Goal: Task Accomplishment & Management: Use online tool/utility

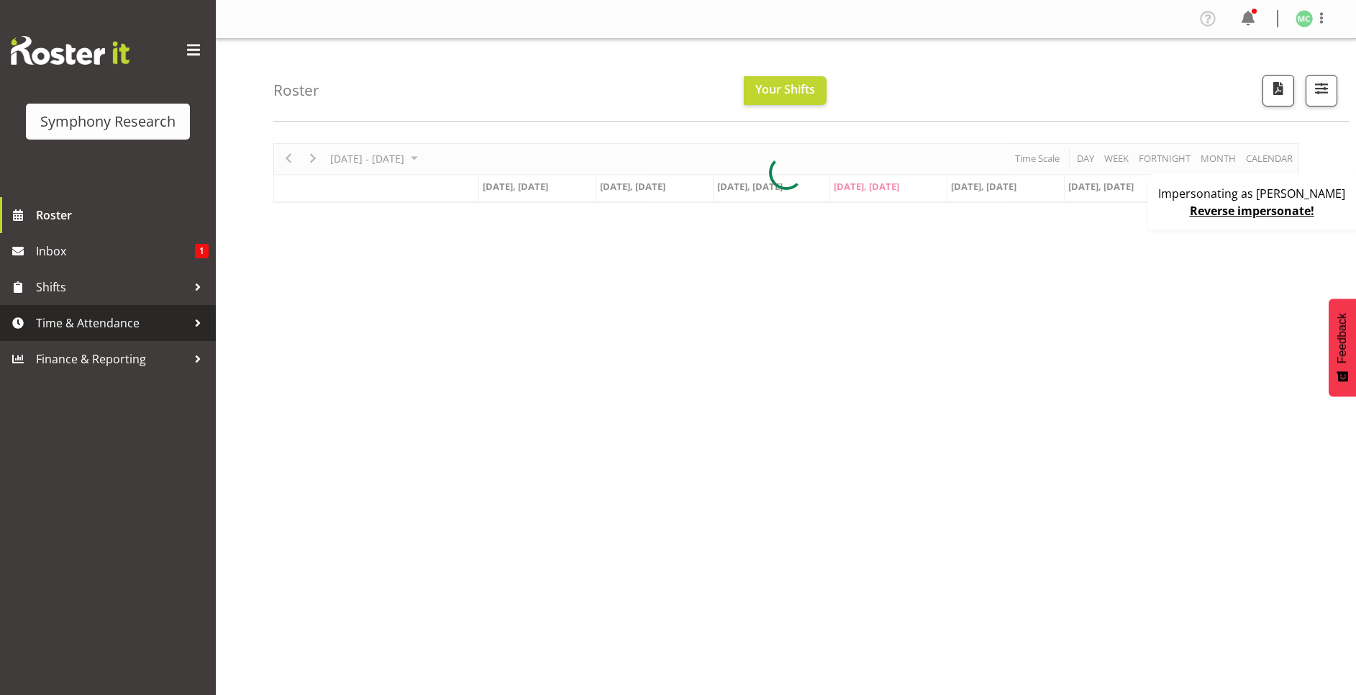
click at [83, 319] on span "Time & Attendance" at bounding box center [111, 323] width 151 height 22
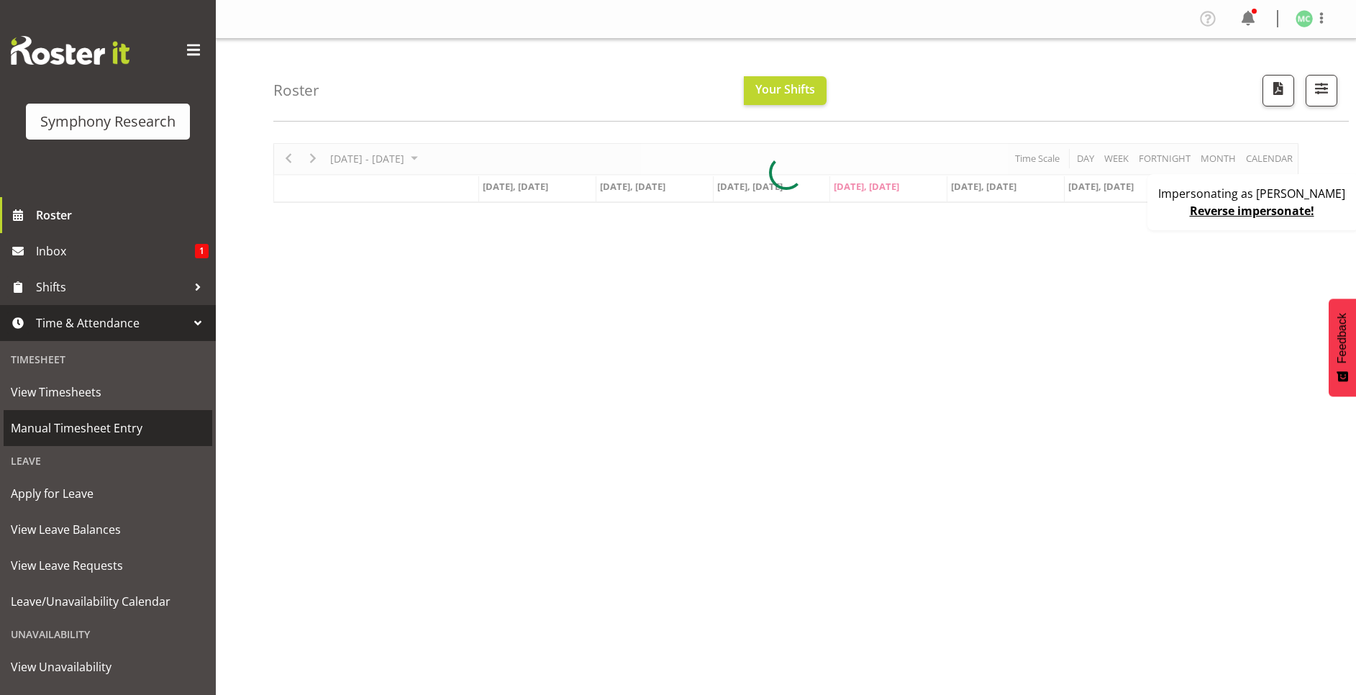
click at [89, 422] on span "Manual Timesheet Entry" at bounding box center [108, 428] width 194 height 22
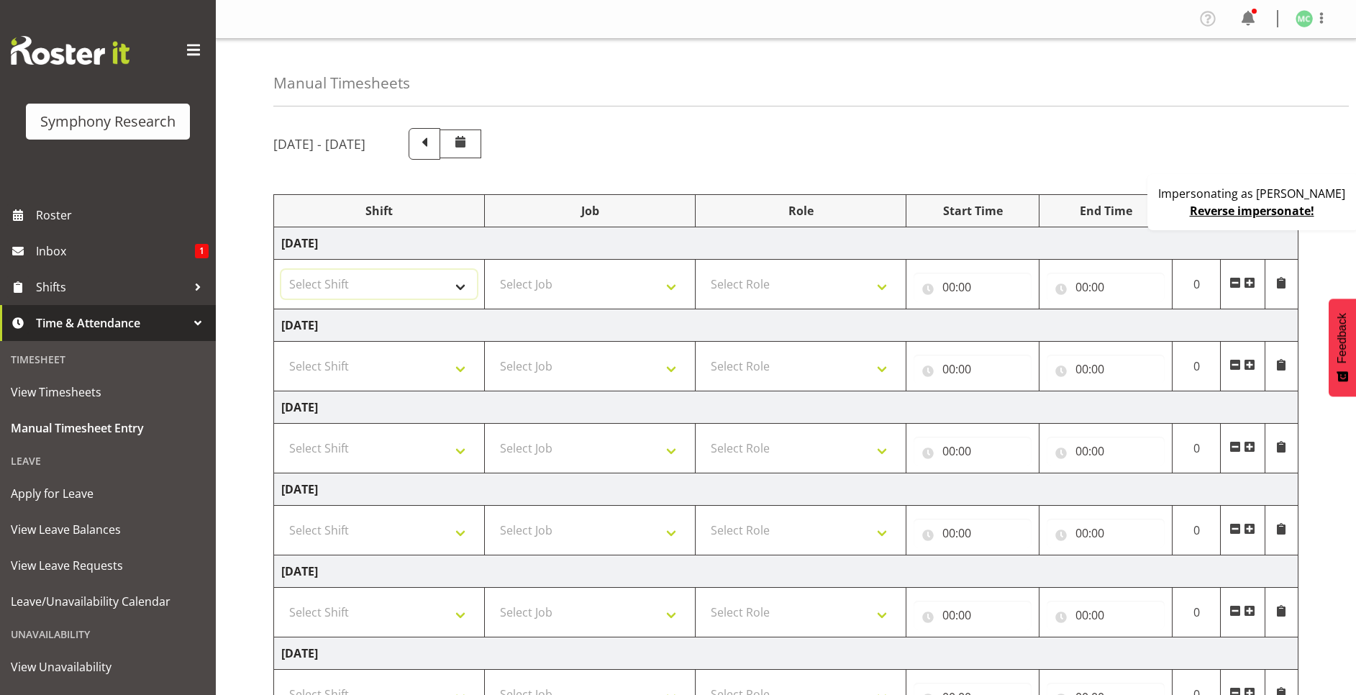
click at [383, 288] on select "Select Shift !!Weekend Residential (Roster IT Shift Label) *Business 9/10am ~ 4…" at bounding box center [379, 284] width 196 height 29
click at [550, 278] on select "Select Job 550060 IF Admin 553492 World Poll Aus Wave 2 Main 2025 553493 World …" at bounding box center [590, 284] width 196 height 29
click at [783, 278] on select "Select Role Briefing Interviewing" at bounding box center [801, 284] width 196 height 29
drag, startPoint x: 591, startPoint y: 278, endPoint x: 514, endPoint y: 281, distance: 76.3
click at [591, 278] on select "Select Job 550060 IF Admin 553492 World Poll Aus Wave 2 Main 2025 553493 World …" at bounding box center [590, 284] width 196 height 29
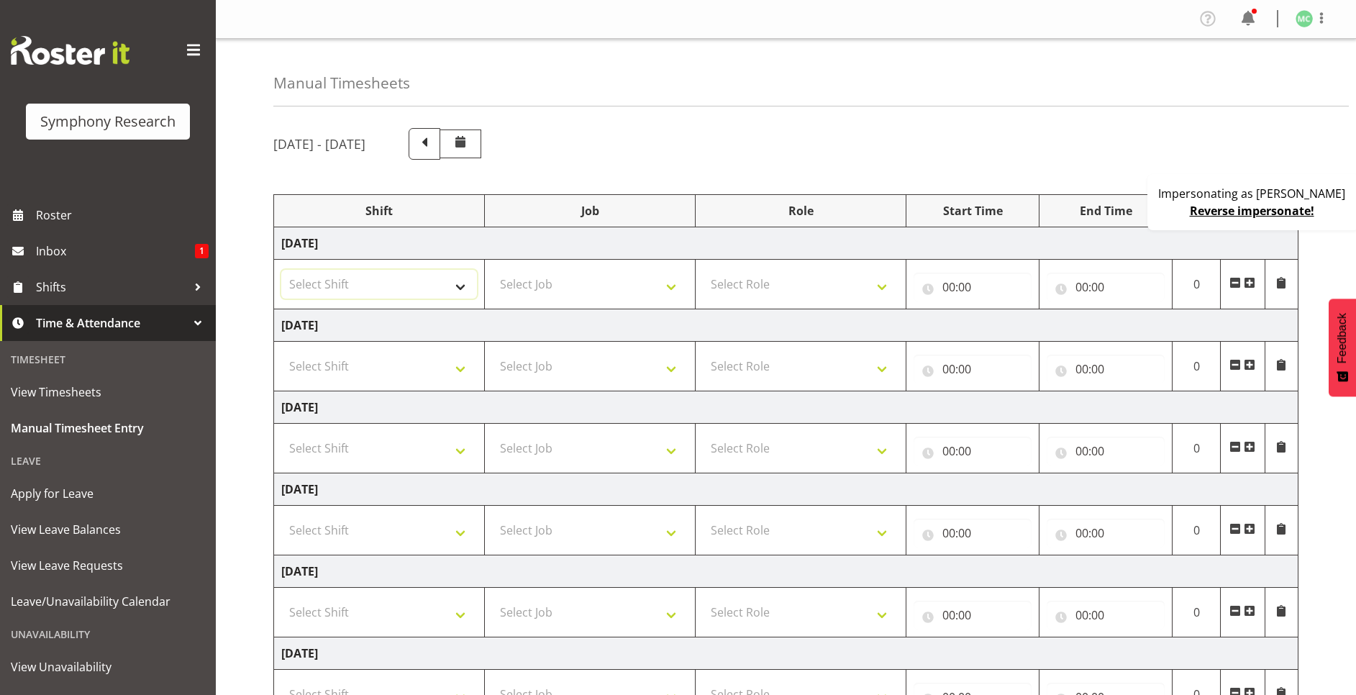
click at [377, 281] on select "Select Shift !!Weekend Residential (Roster IT Shift Label) *Business 9/10am ~ 4…" at bounding box center [379, 284] width 196 height 29
select select "17154"
click at [281, 270] on select "Select Shift !!Weekend Residential (Roster IT Shift Label) *Business 9/10am ~ 4…" at bounding box center [379, 284] width 196 height 29
click at [639, 282] on select "Select Job 550060 IF Admin 553492 World Poll Aus Wave 2 Main 2025 553493 World …" at bounding box center [590, 284] width 196 height 29
click at [852, 292] on select "Select Role Briefing Interviewing" at bounding box center [801, 284] width 196 height 29
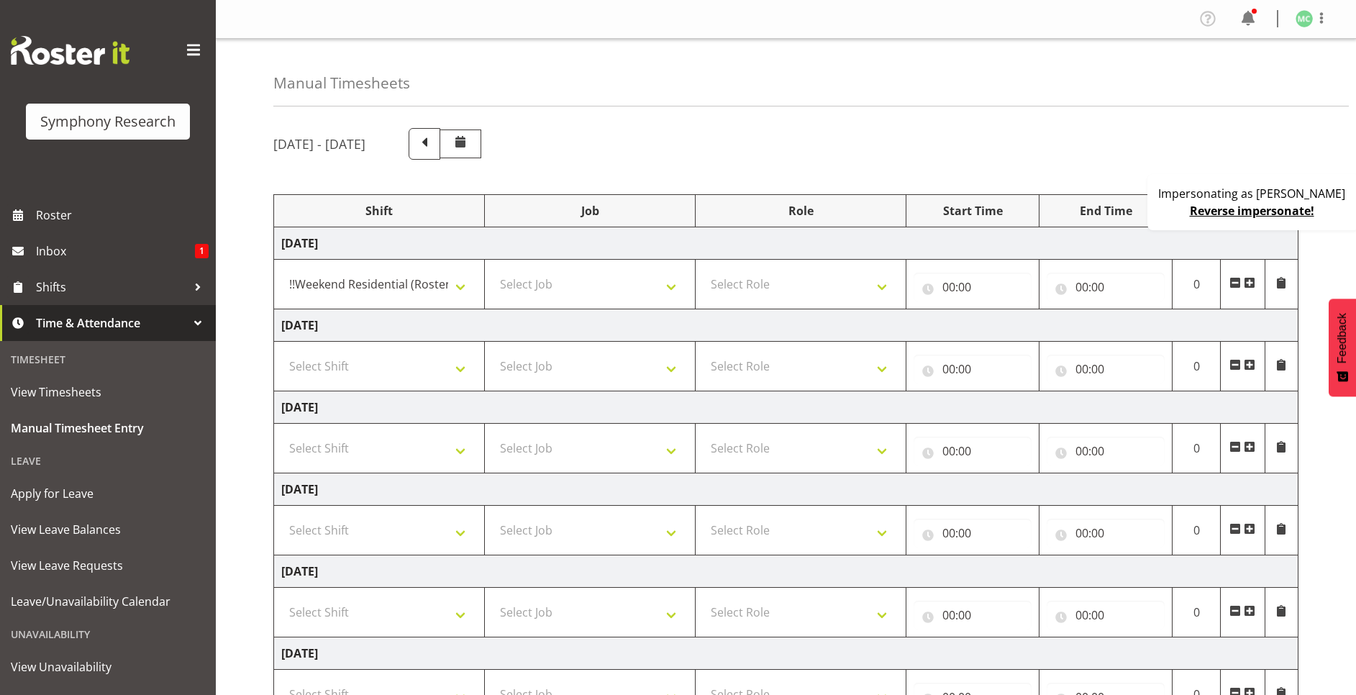
click at [1293, 213] on link "Reverse impersonate!" at bounding box center [1252, 211] width 124 height 16
